Goal: Transaction & Acquisition: Purchase product/service

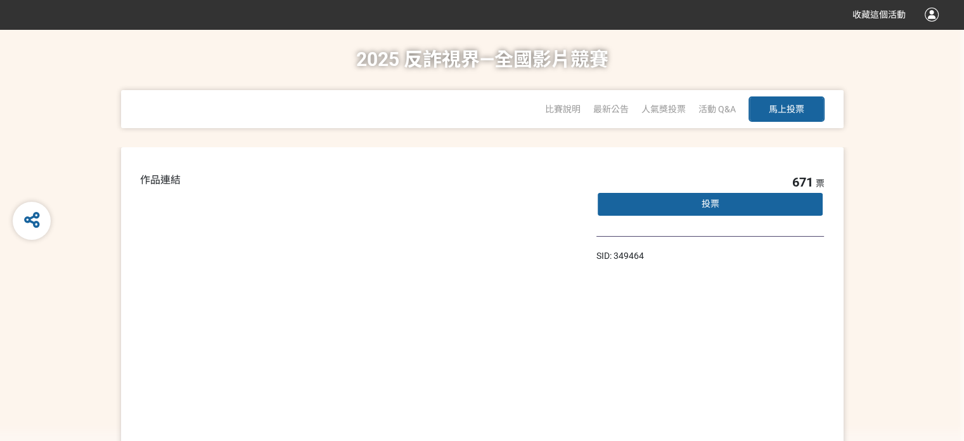
scroll to position [11, 0]
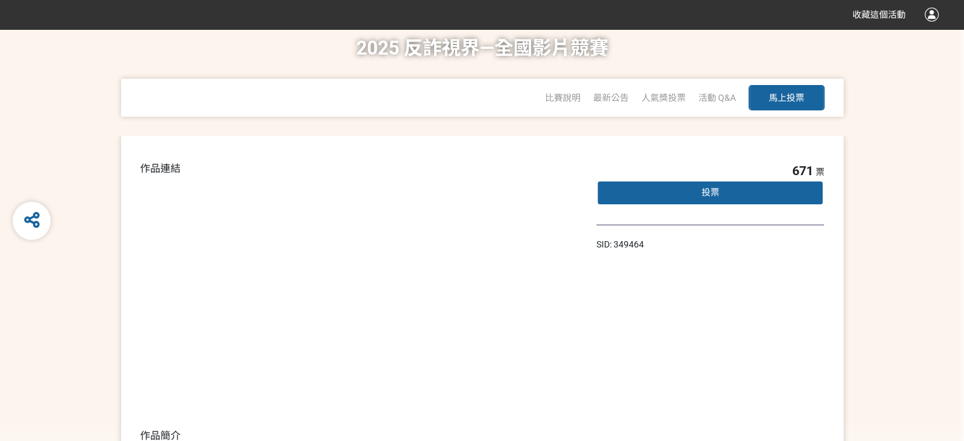
click at [531, 351] on div "671 票 投票 SID: 349464" at bounding box center [711, 348] width 228 height 375
click at [531, 205] on div "投票" at bounding box center [711, 192] width 228 height 25
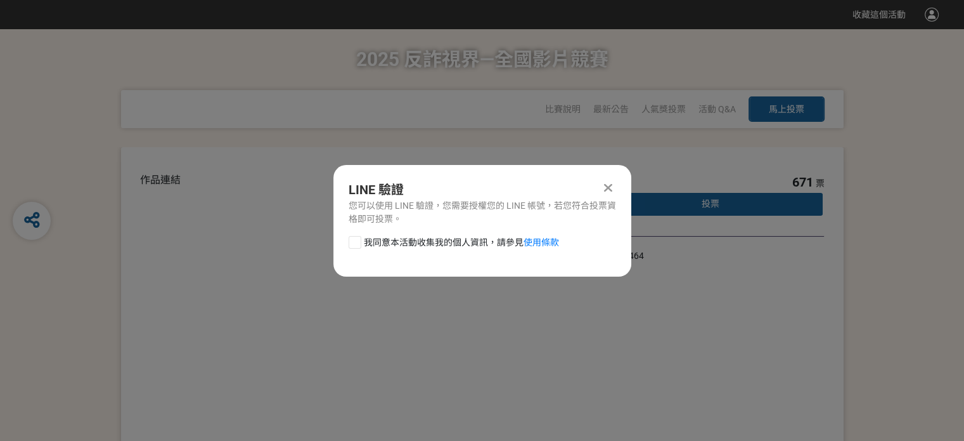
scroll to position [0, 0]
click at [364, 249] on span "我同意本活動收集我的個人資訊，請參見 使用條款" at bounding box center [461, 242] width 195 height 13
click at [349, 246] on input "我同意本活動收集我的個人資訊，請參見 使用條款" at bounding box center [353, 242] width 8 height 8
checkbox input "false"
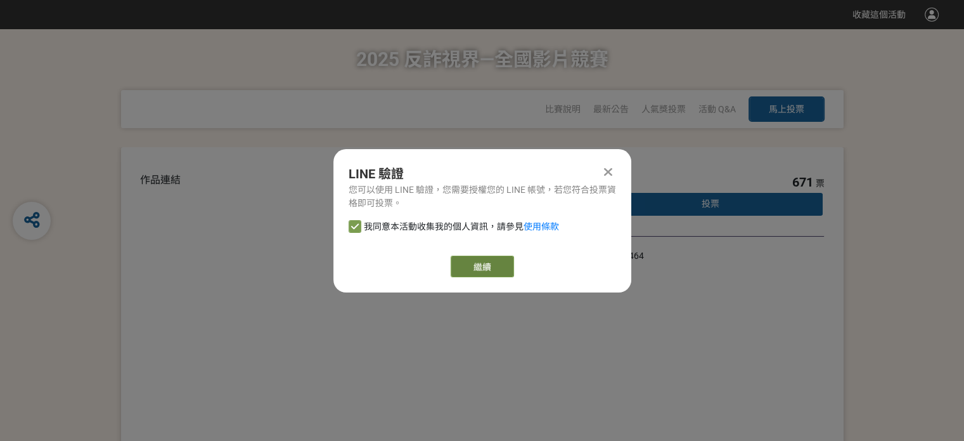
click at [472, 277] on link "繼續" at bounding box center [482, 267] width 63 height 22
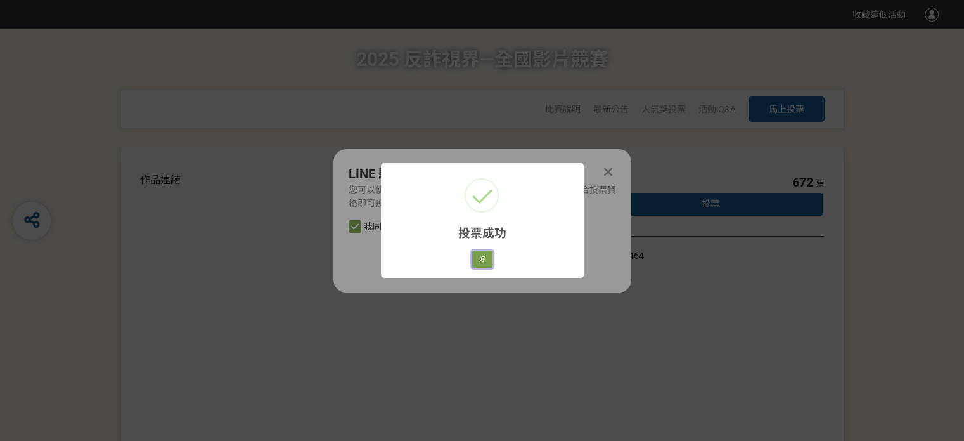
click at [484, 268] on button "好" at bounding box center [482, 259] width 20 height 18
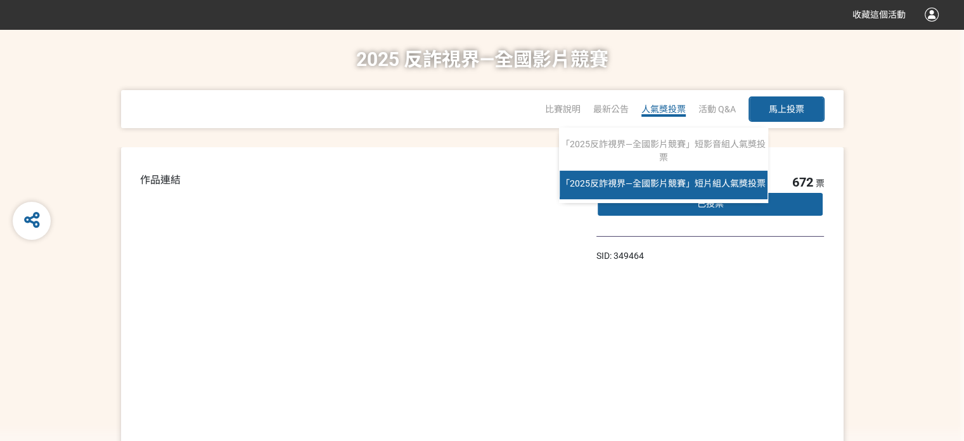
click at [531, 188] on span "「2025反詐視界—全國影片競賽」短片組人氣獎投票" at bounding box center [663, 183] width 205 height 10
select select "13146"
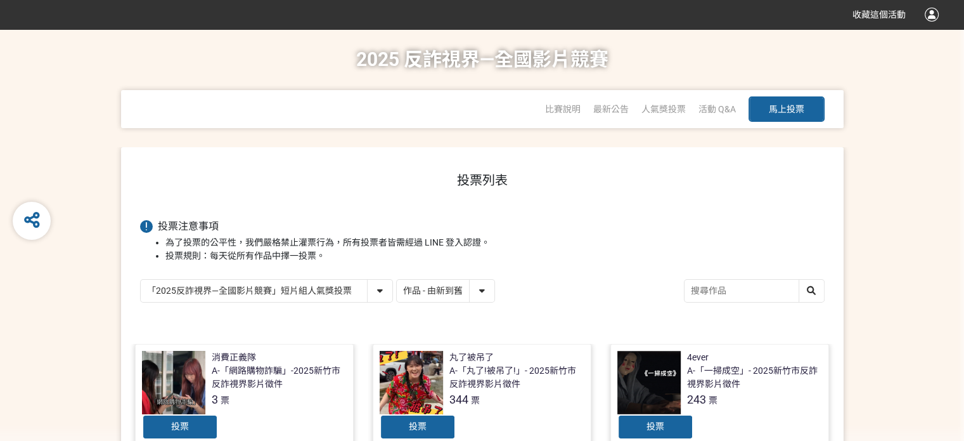
click at [495, 302] on select "作品 - 由新到舊 作品 - 由舊到新 票數 - 由多到少 票數 - 由少到多" at bounding box center [446, 291] width 98 height 22
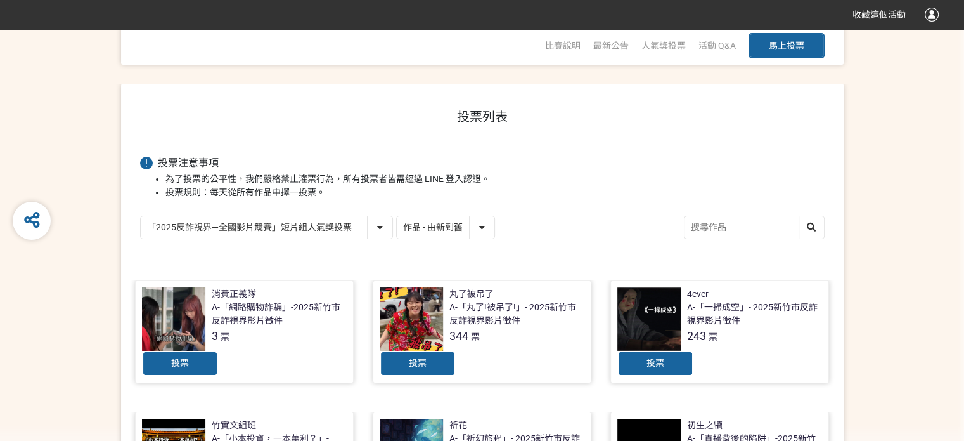
click at [495, 238] on select "作品 - 由新到舊 作品 - 由舊到新 票數 - 由多到少 票數 - 由少到多" at bounding box center [446, 227] width 98 height 22
select select "vote"
click at [495, 238] on select "作品 - 由新到舊 作品 - 由舊到新 票數 - 由多到少 票數 - 由少到多" at bounding box center [446, 227] width 98 height 22
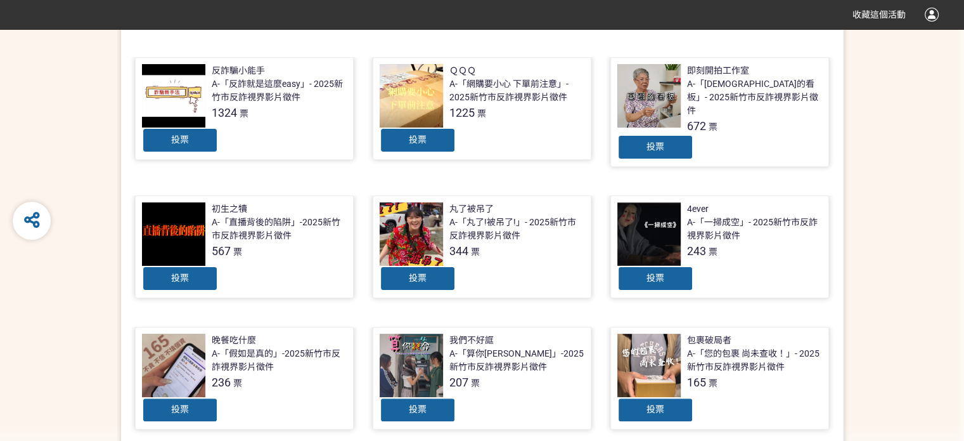
scroll to position [127, 0]
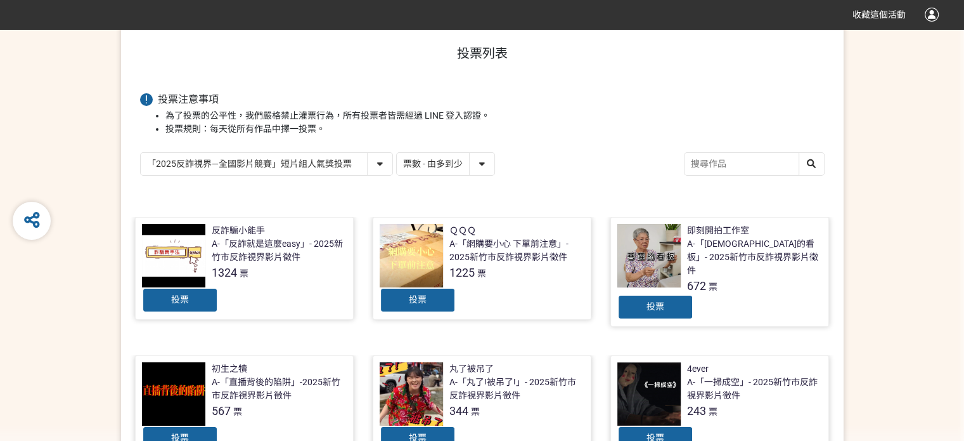
click at [392, 175] on select "「2025反詐視界—全國影片競賽」短影音組人氣獎投票 「2025反詐視界—全國影片競賽」短片組人氣獎投票" at bounding box center [267, 164] width 252 height 22
select select "13147"
click at [141, 175] on select "「2025反詐視界—全國影片競賽」短影音組人氣獎投票 「2025反詐視界—全國影片競賽」短片組人氣獎投票" at bounding box center [267, 164] width 252 height 22
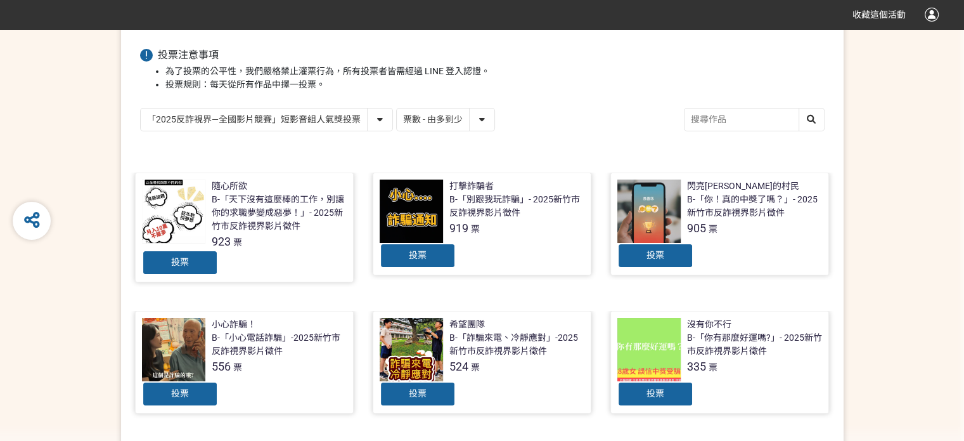
scroll to position [254, 0]
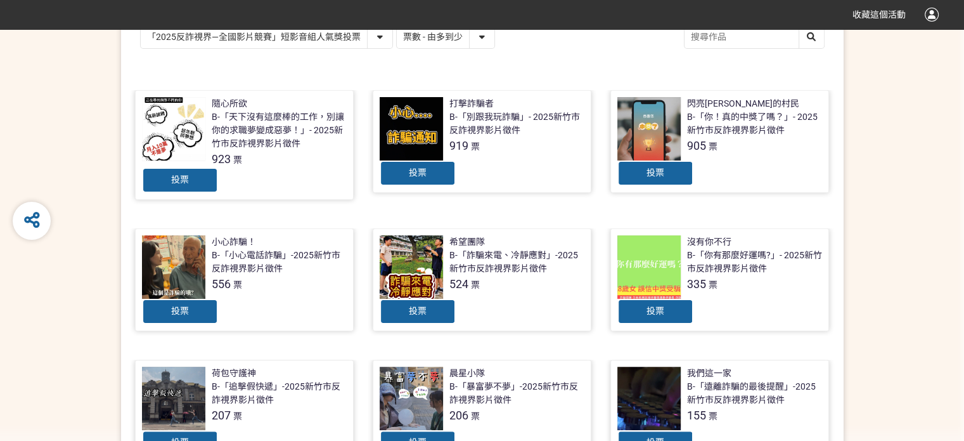
click at [531, 160] on div at bounding box center [649, 128] width 63 height 63
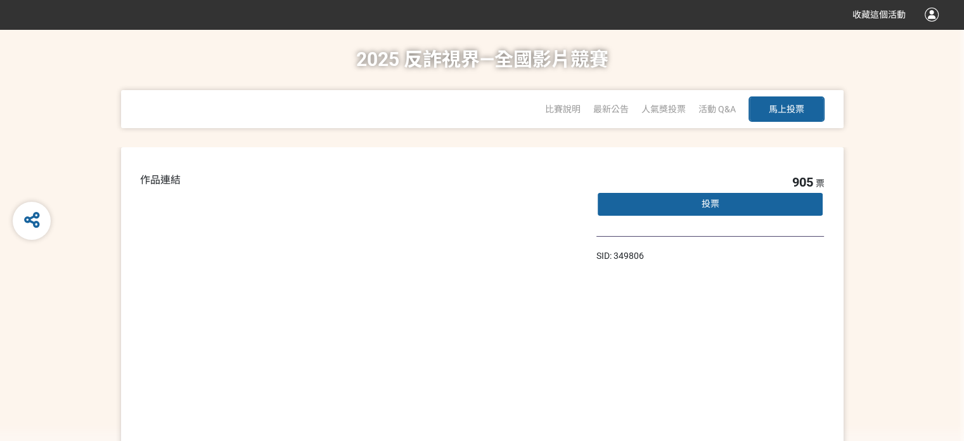
select select "vote"
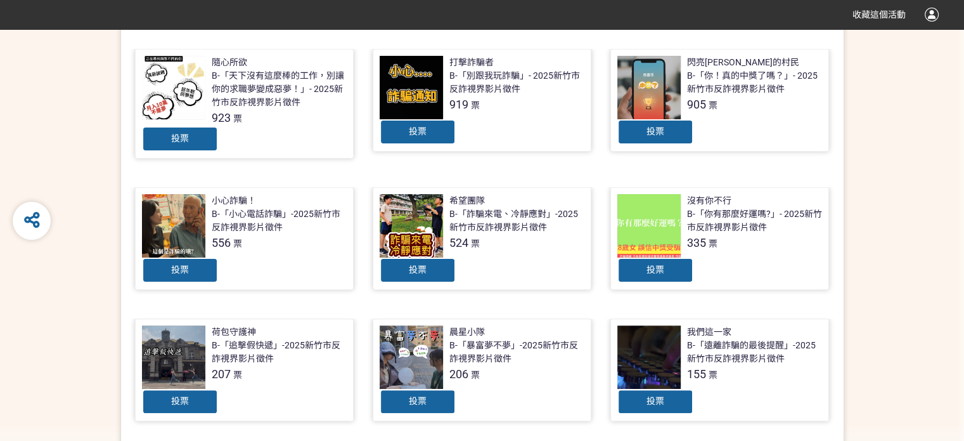
scroll to position [317, 0]
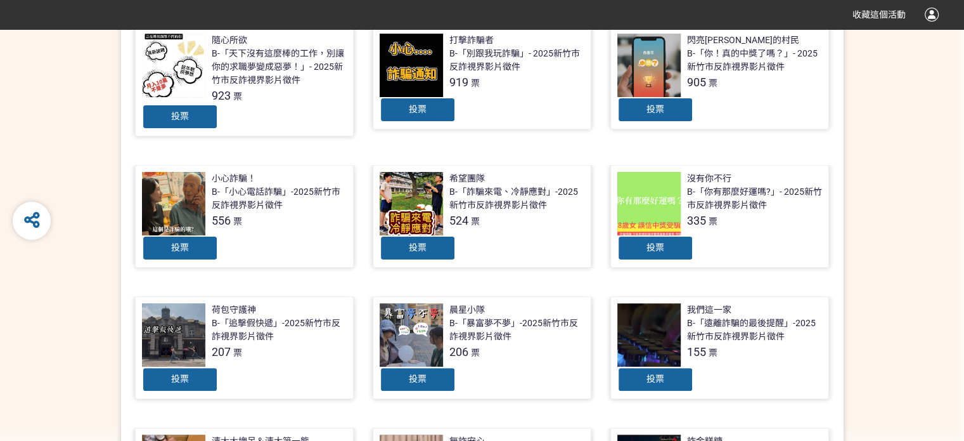
click at [184, 235] on div at bounding box center [173, 203] width 63 height 63
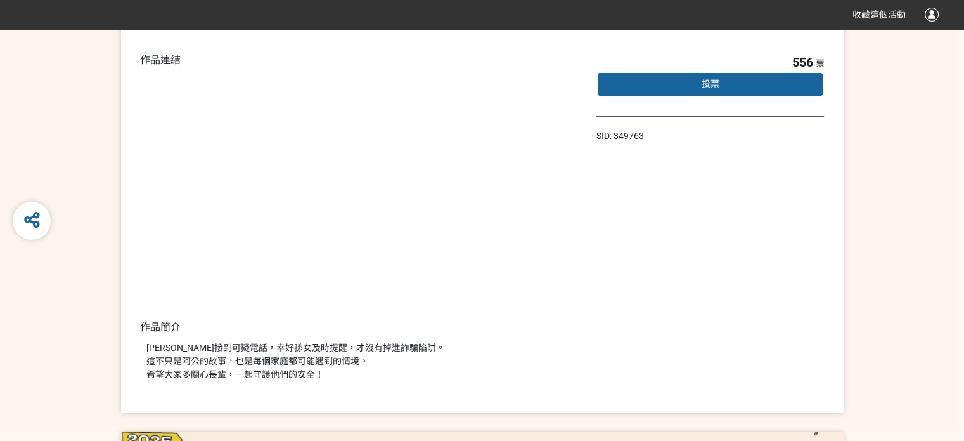
scroll to position [114, 0]
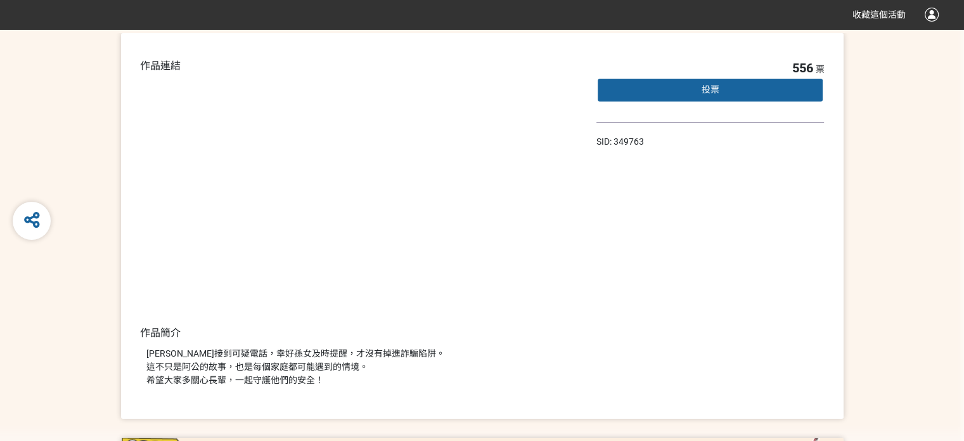
select select "vote"
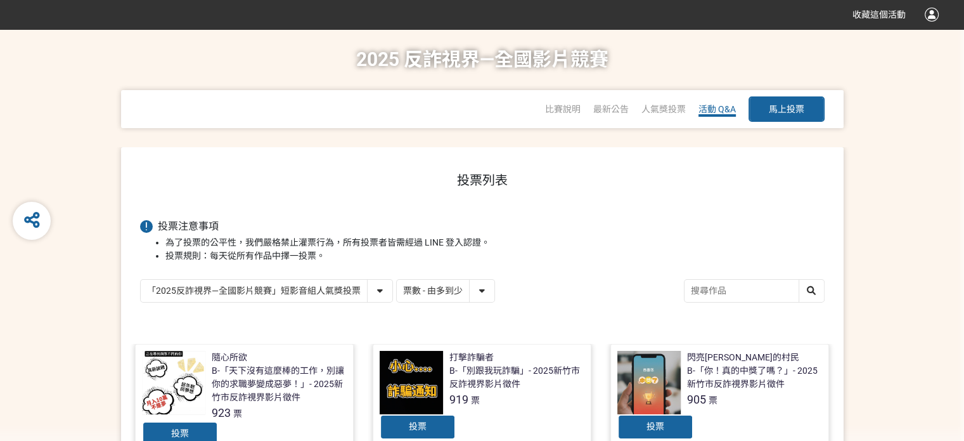
click at [531, 114] on span "活動 Q&A" at bounding box center [717, 109] width 37 height 10
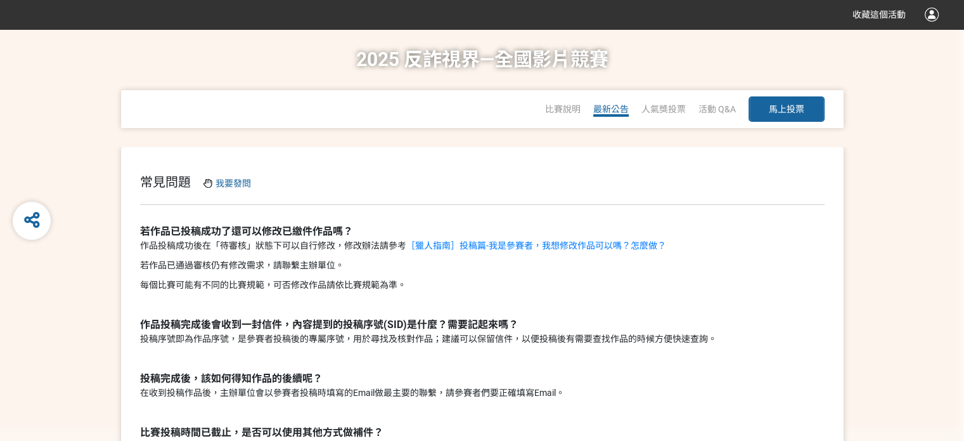
click at [531, 114] on span "最新公告" at bounding box center [611, 109] width 36 height 10
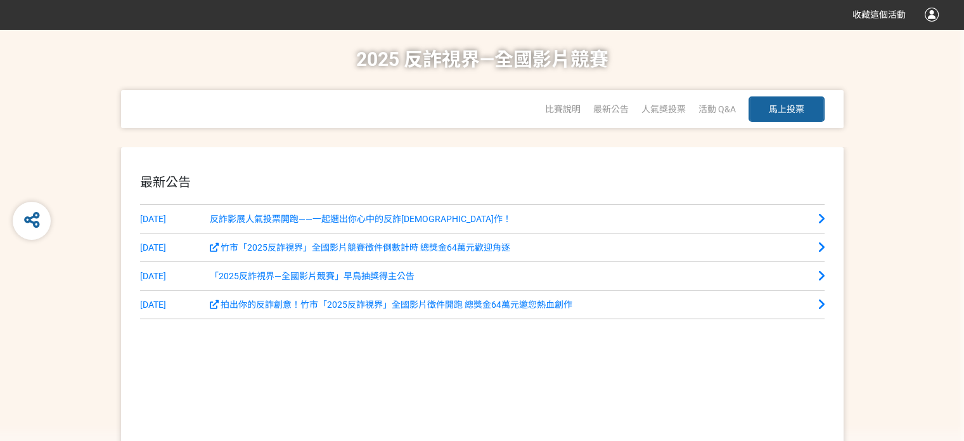
scroll to position [63, 0]
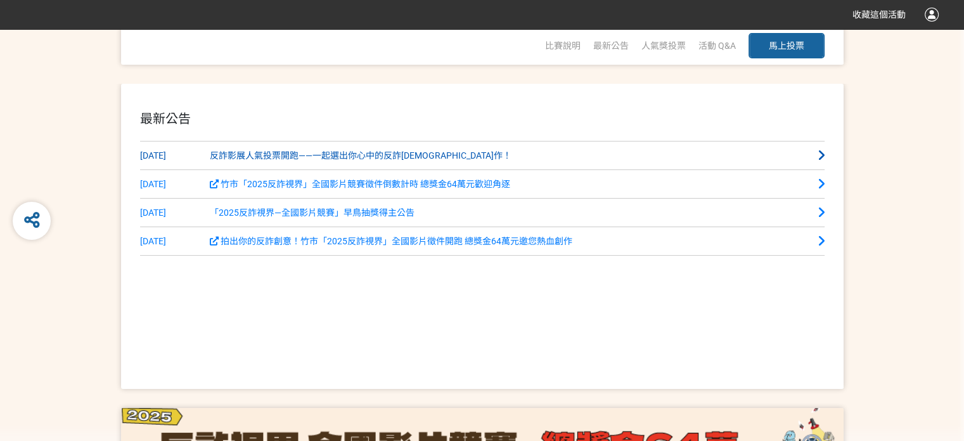
click at [365, 170] on link "[DATE] 反詐影展人氣投票開跑——一起選出你心中的反詐[DEMOGRAPHIC_DATA]作！" at bounding box center [482, 155] width 685 height 29
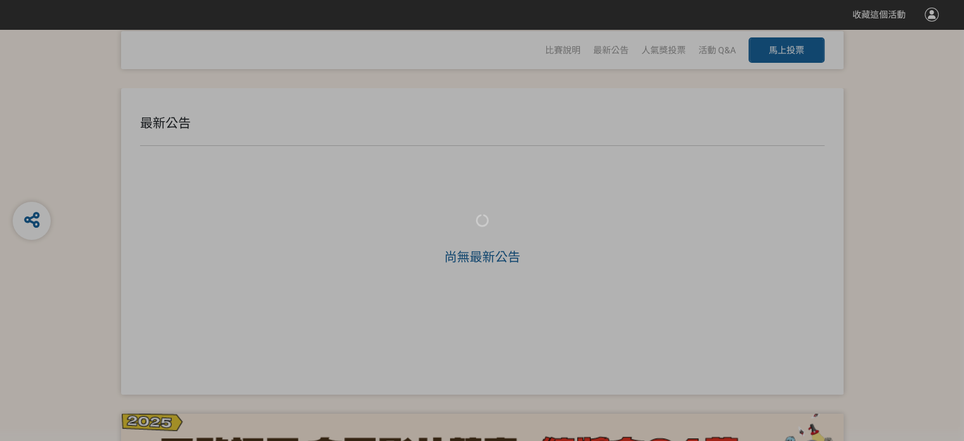
scroll to position [63, 0]
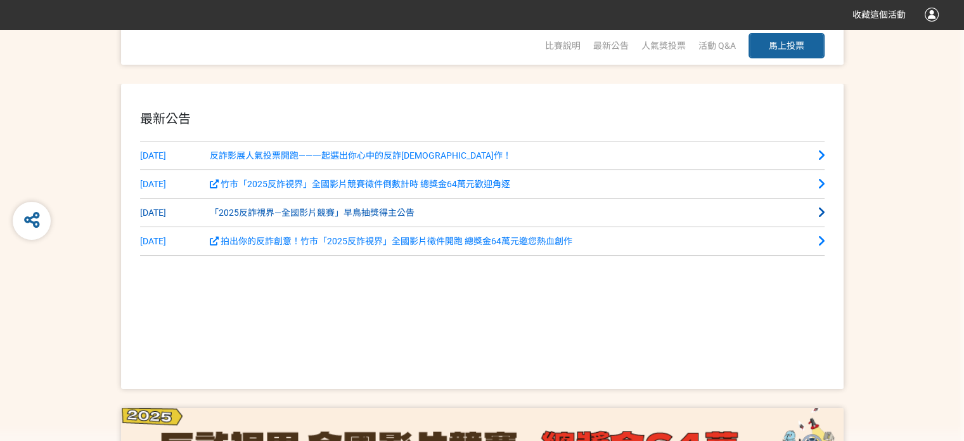
click at [360, 217] on span "「2025反詐視界—全國影片競賽」早鳥抽獎得主公告" at bounding box center [312, 212] width 205 height 10
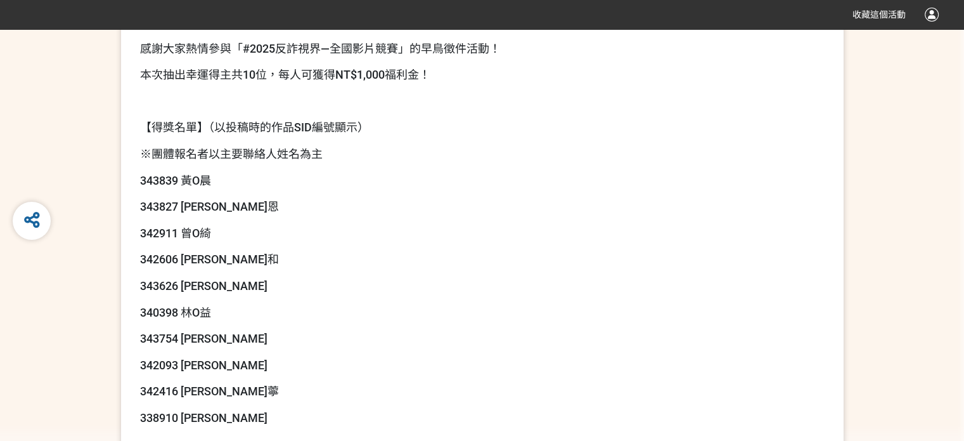
scroll to position [127, 0]
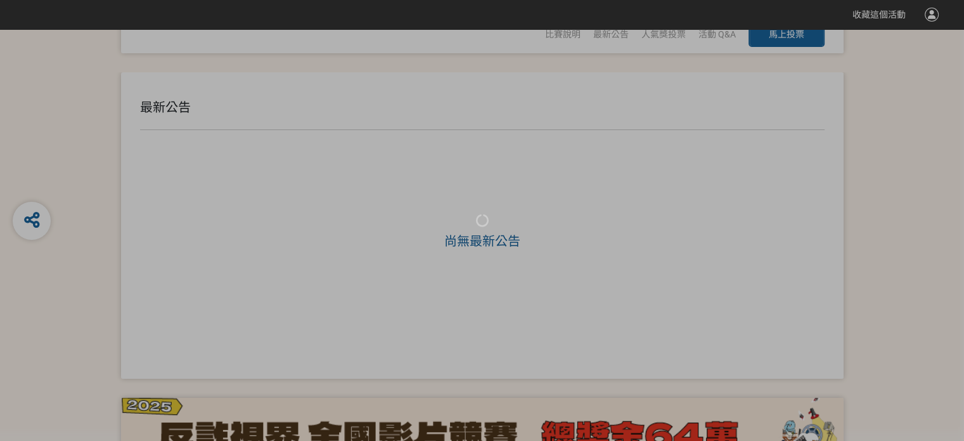
scroll to position [63, 0]
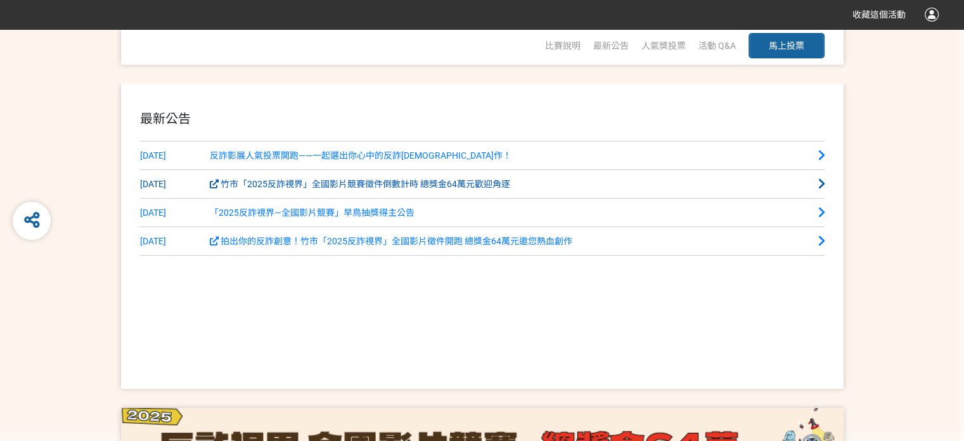
click at [420, 189] on span "竹市「2025反詐視界」全國影片競賽徵件倒數計時 總獎金64萬元歡迎角逐" at bounding box center [360, 184] width 301 height 10
